Goal: Information Seeking & Learning: Learn about a topic

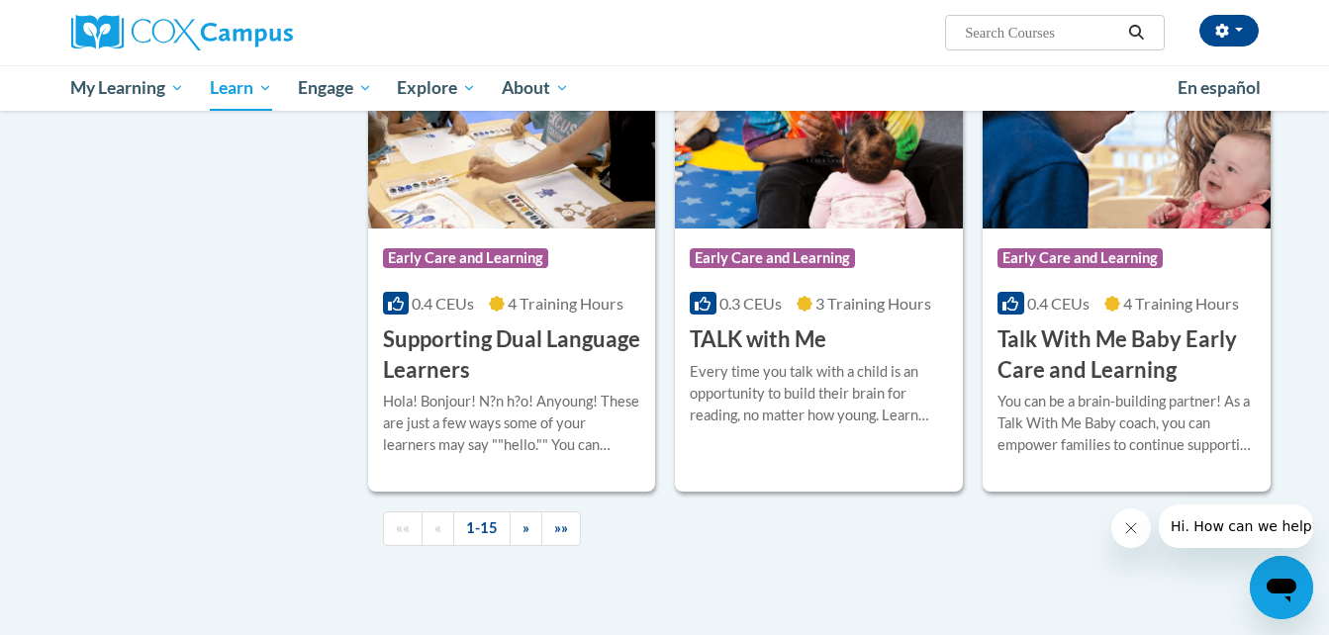
scroll to position [2718, 0]
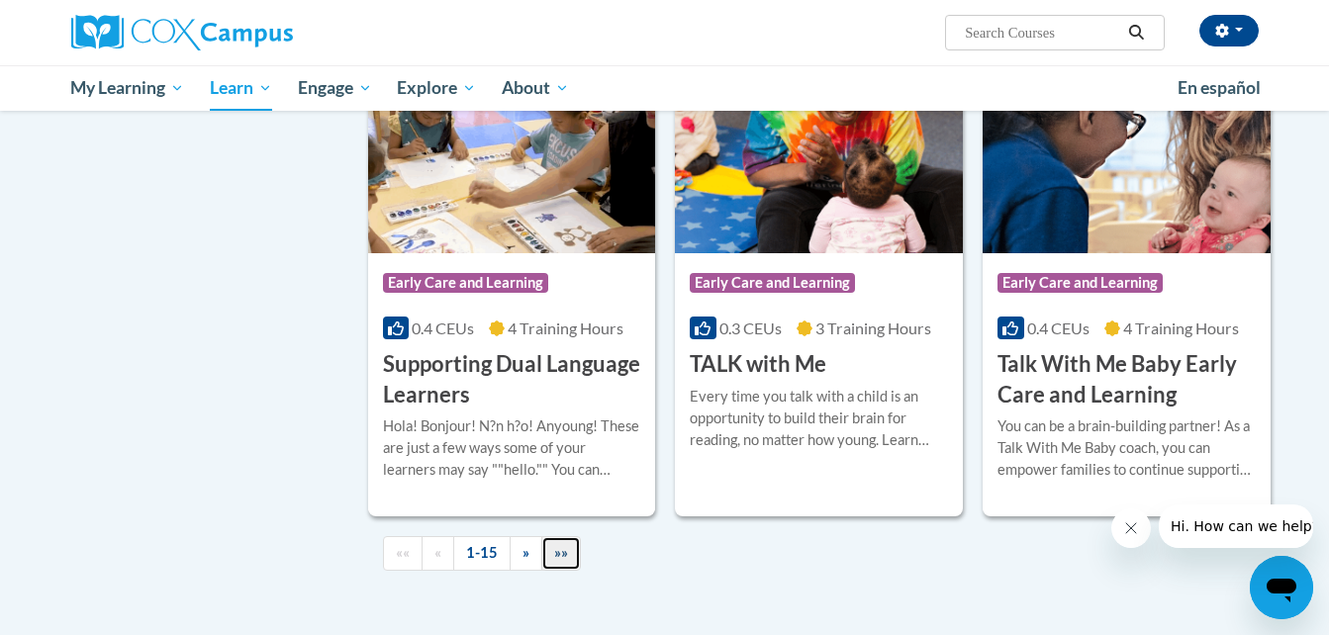
click at [556, 561] on span "»»" at bounding box center [561, 552] width 14 height 17
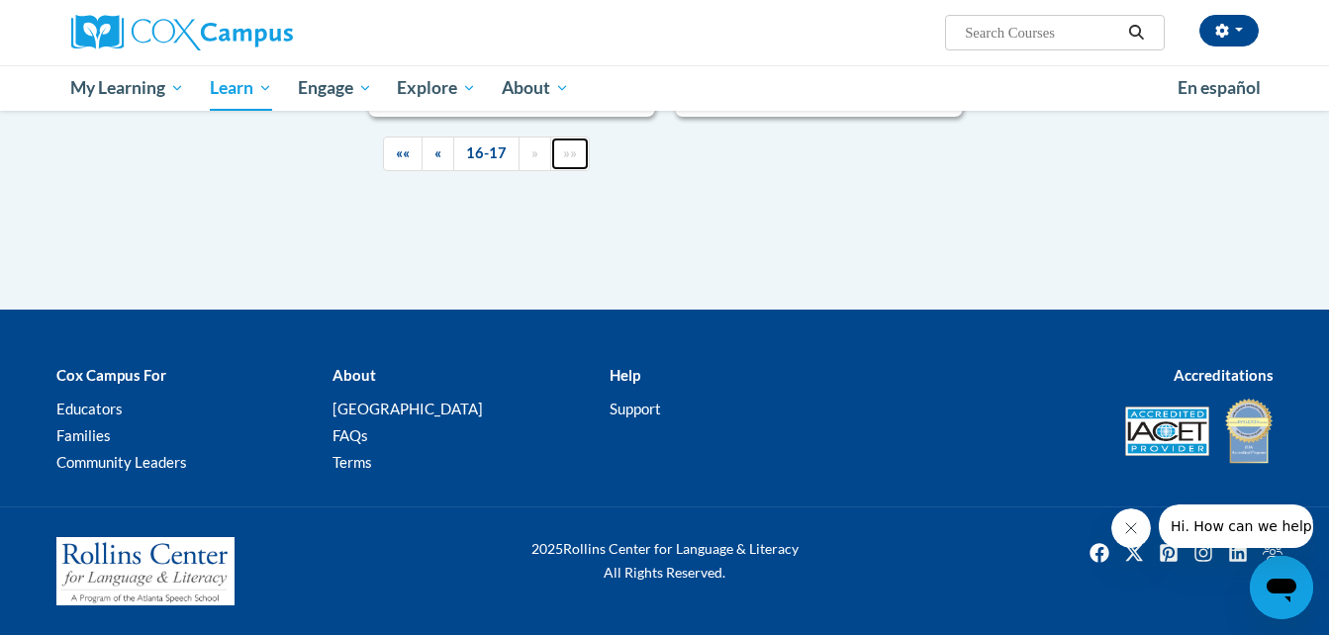
scroll to position [946, 0]
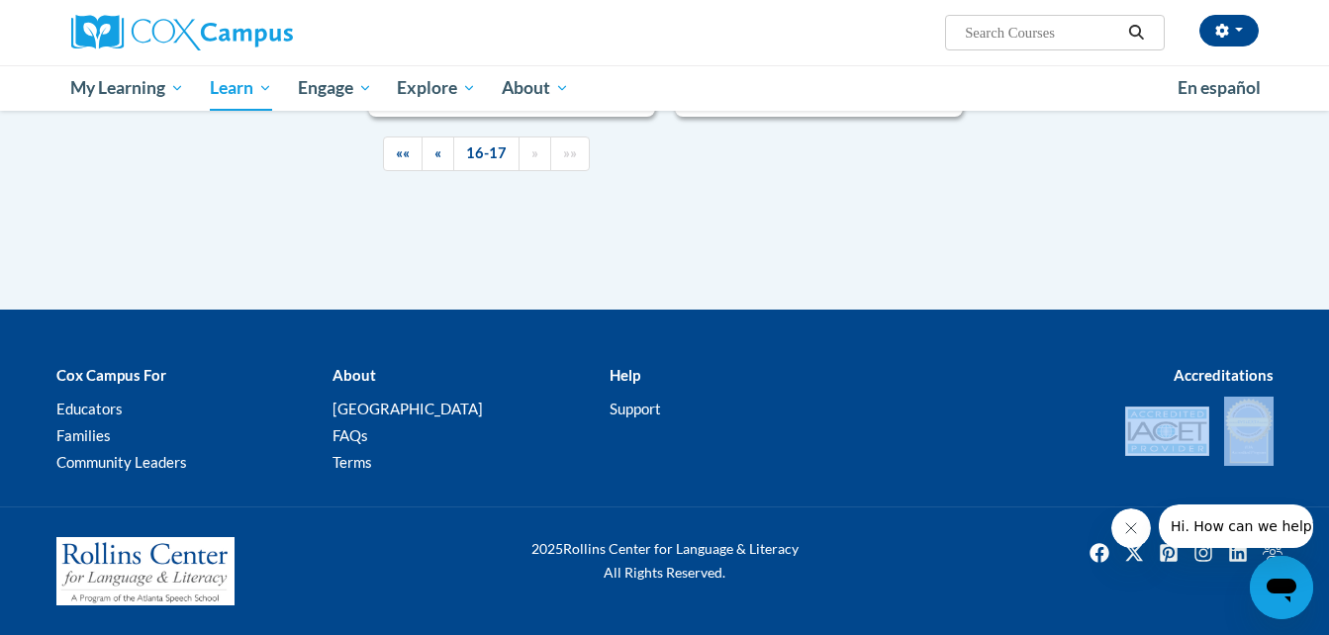
drag, startPoint x: 1327, startPoint y: 430, endPoint x: 1318, endPoint y: 368, distance: 63.0
click at [1318, 368] on div "Cox Campus For Educators Families Community Leaders About [GEOGRAPHIC_DATA] FAQ…" at bounding box center [664, 419] width 1329 height 173
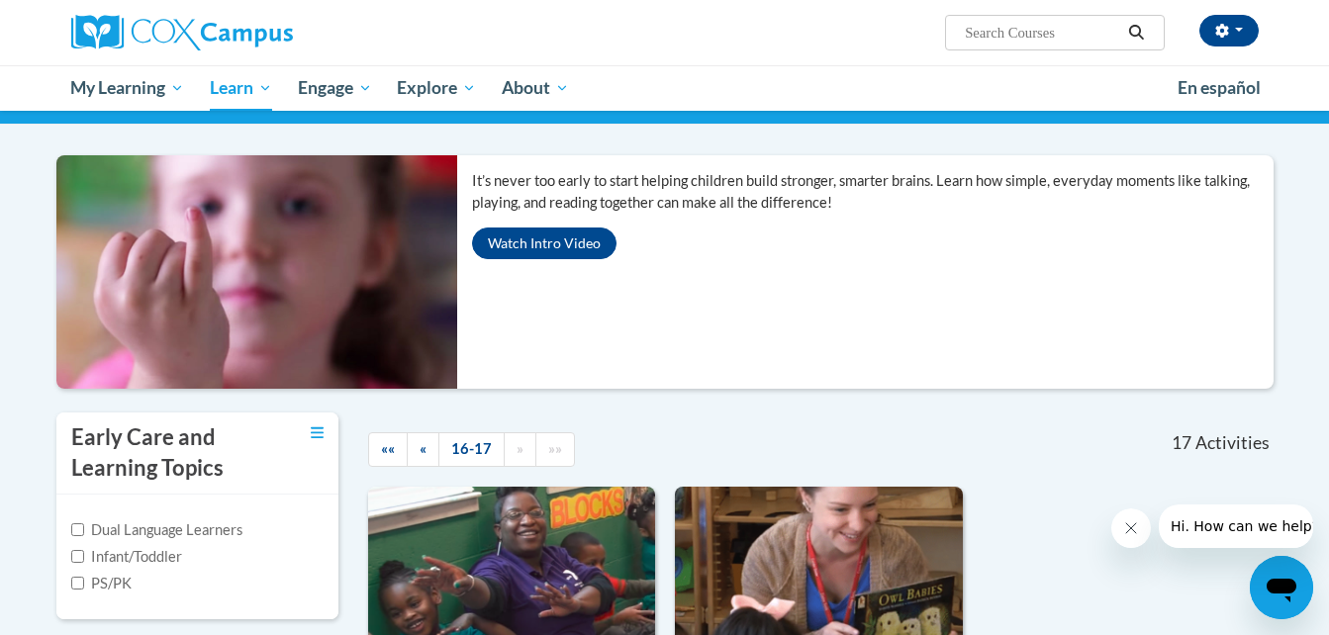
scroll to position [114, 0]
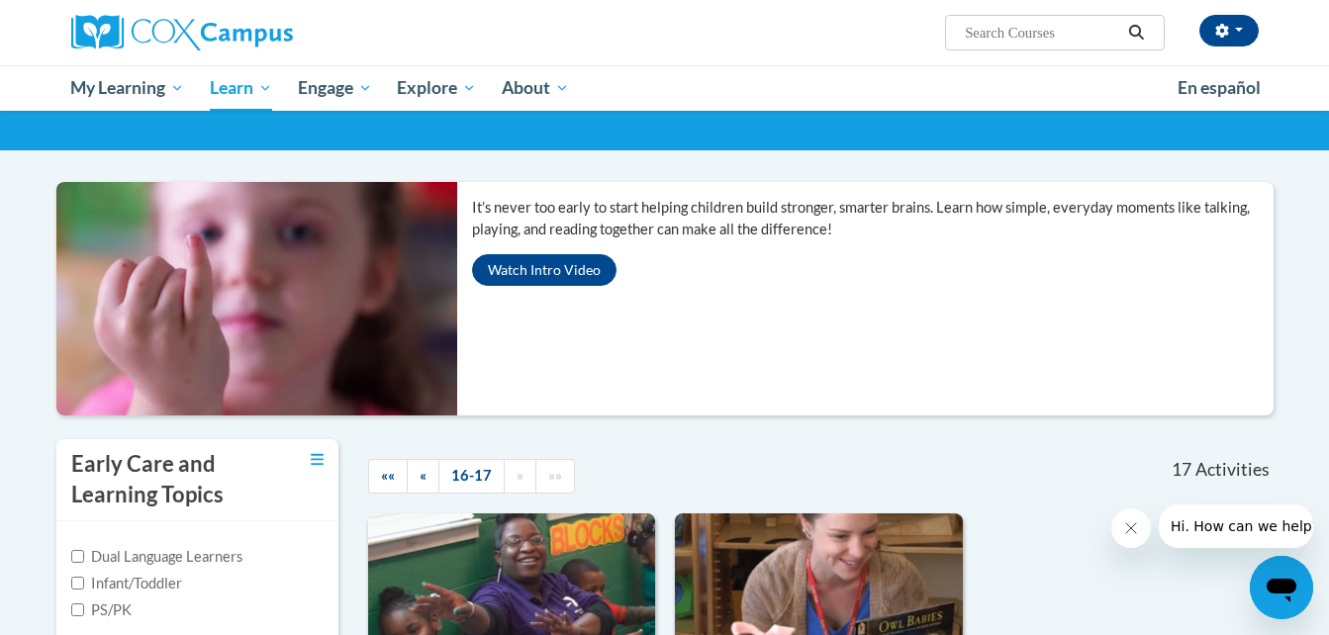
click at [1098, 34] on input "Search..." at bounding box center [1042, 33] width 158 height 24
type input "monitoring"
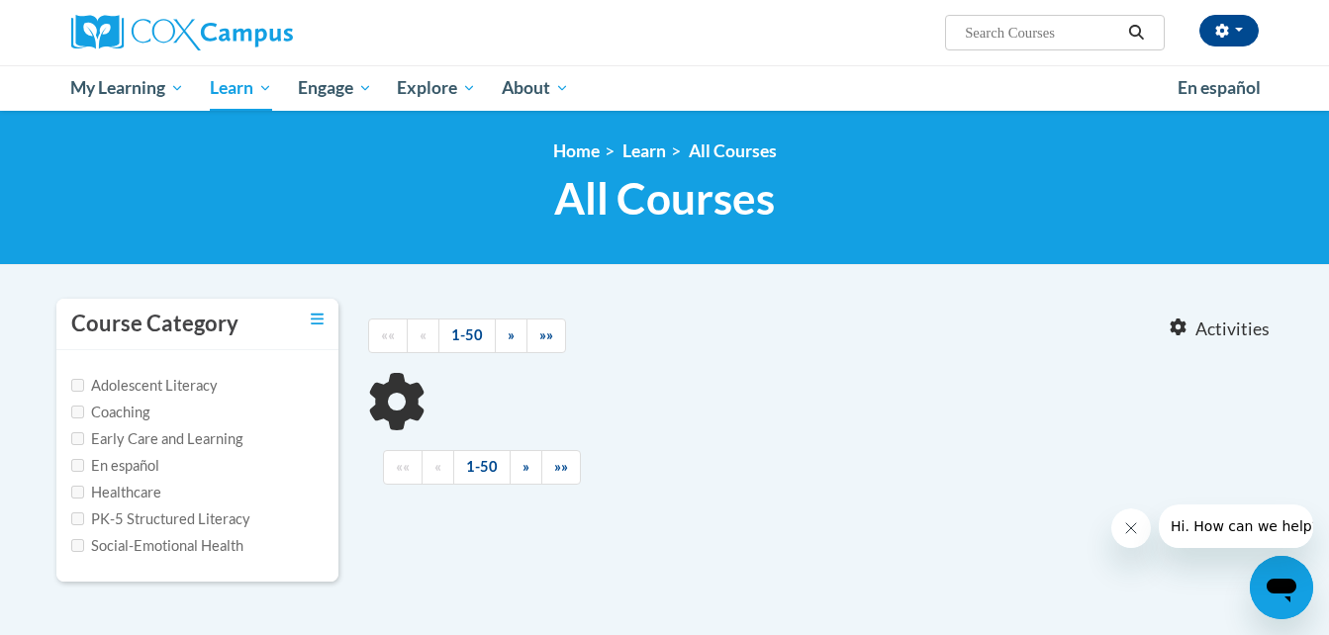
type input "monitoring"
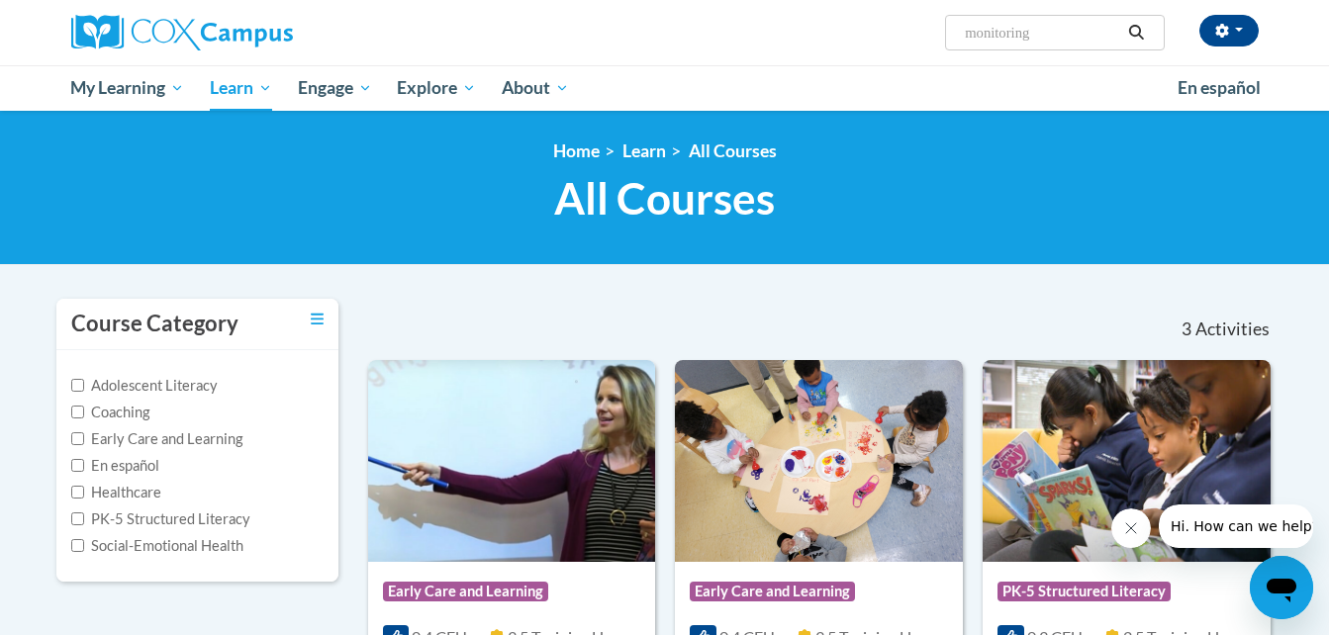
drag, startPoint x: 1120, startPoint y: 27, endPoint x: 1326, endPoint y: 246, distance: 301.0
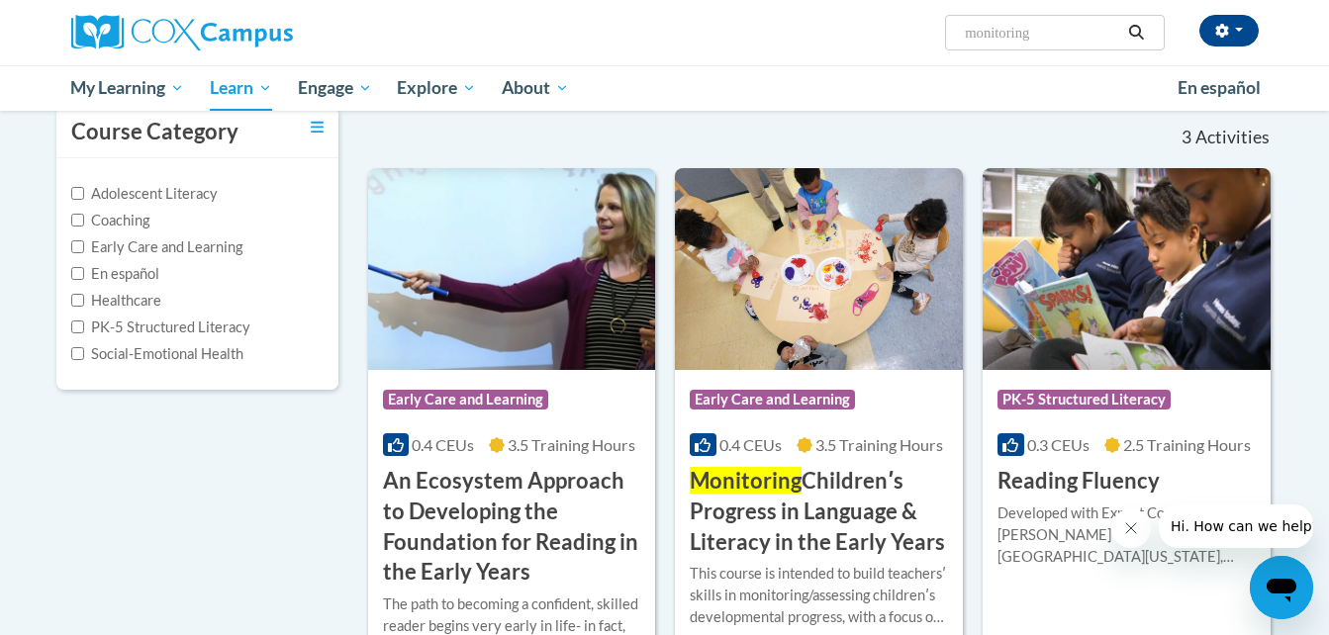
scroll to position [190, 0]
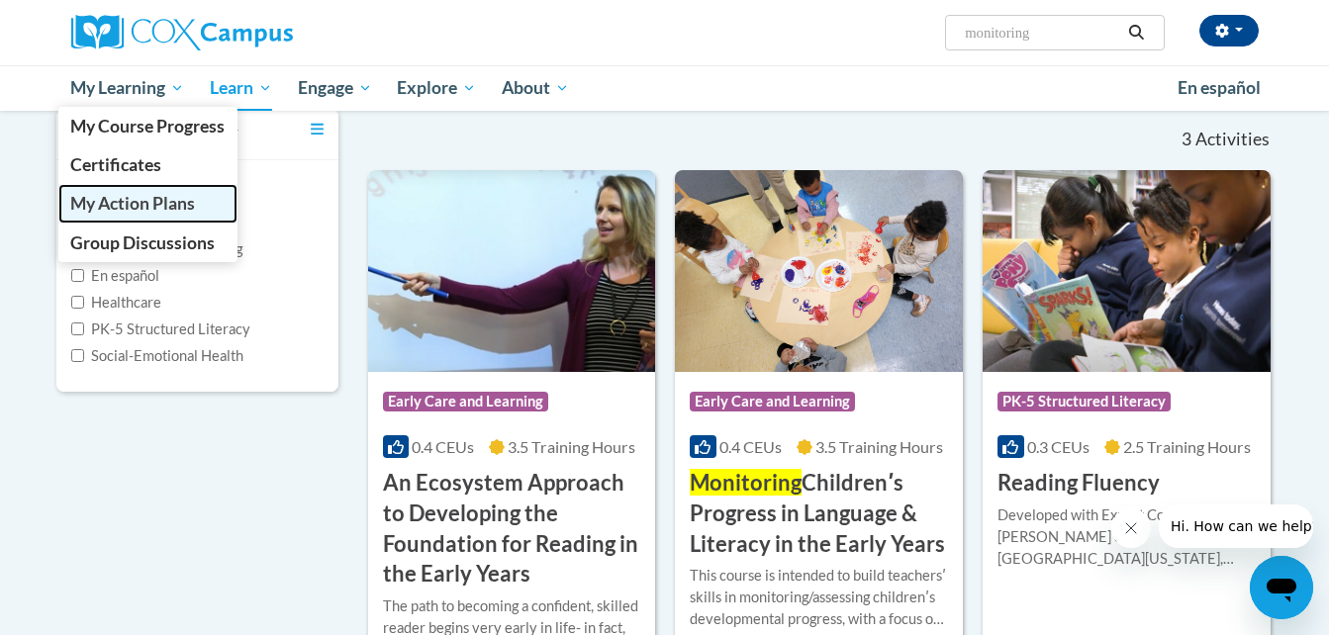
click at [141, 197] on span "My Action Plans" at bounding box center [132, 203] width 125 height 21
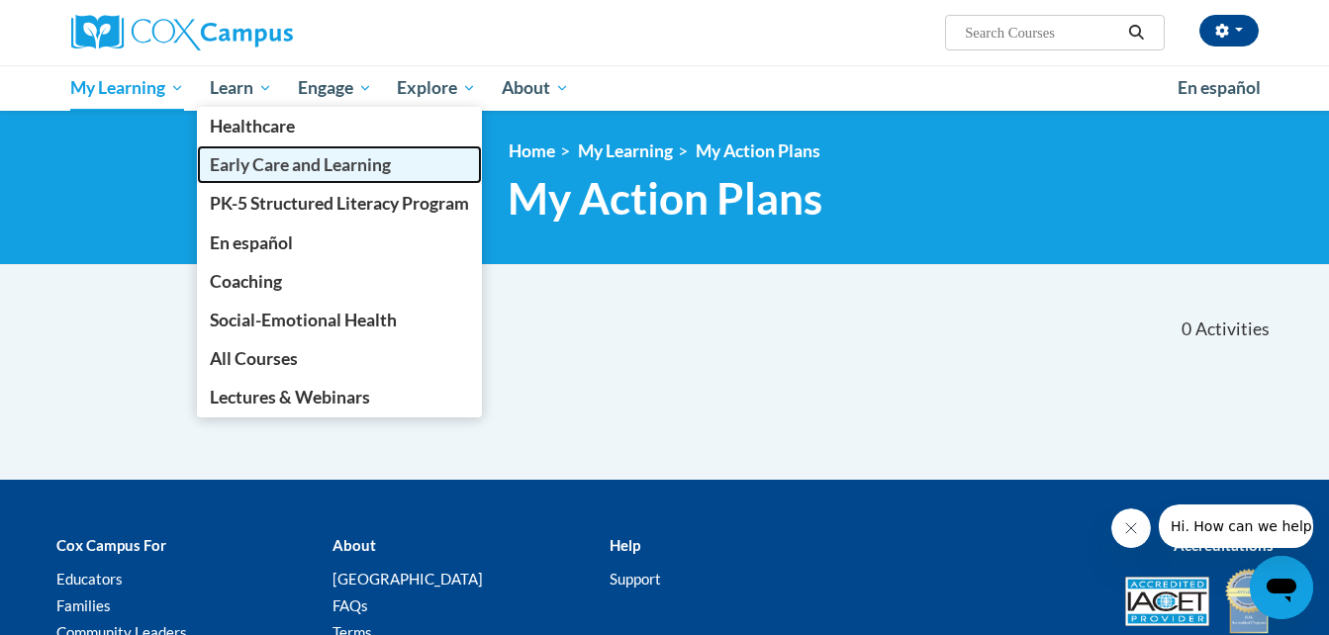
click at [277, 159] on span "Early Care and Learning" at bounding box center [300, 164] width 181 height 21
